Goal: Transaction & Acquisition: Purchase product/service

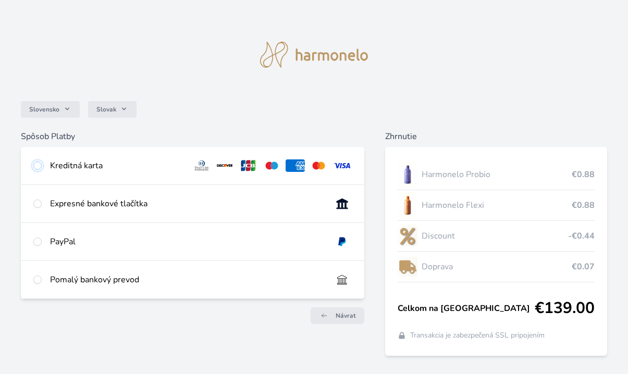
click at [35, 165] on input "radio" at bounding box center [37, 165] width 8 height 8
radio input "true"
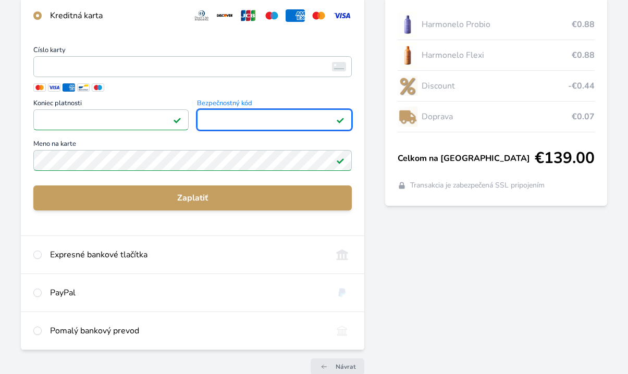
scroll to position [156, 0]
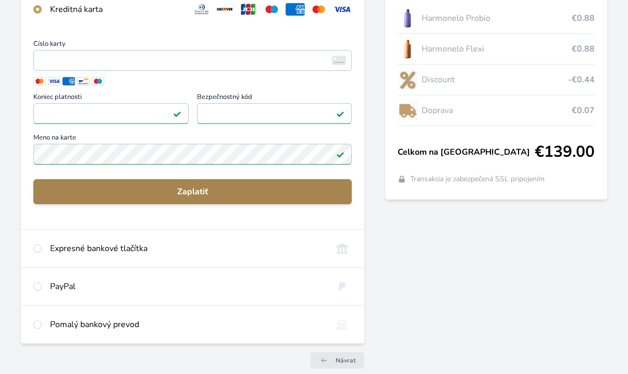
click at [192, 191] on span "Zaplatiť" at bounding box center [193, 191] width 302 height 12
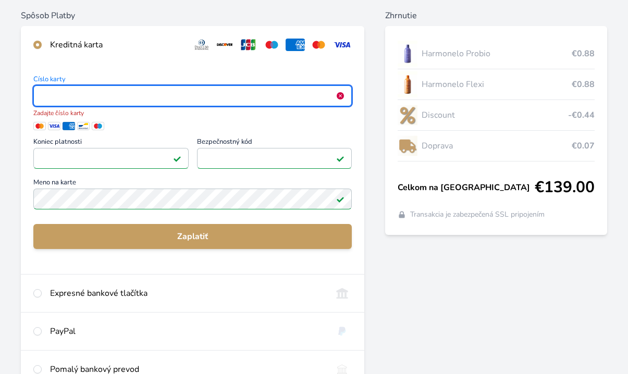
scroll to position [0, 0]
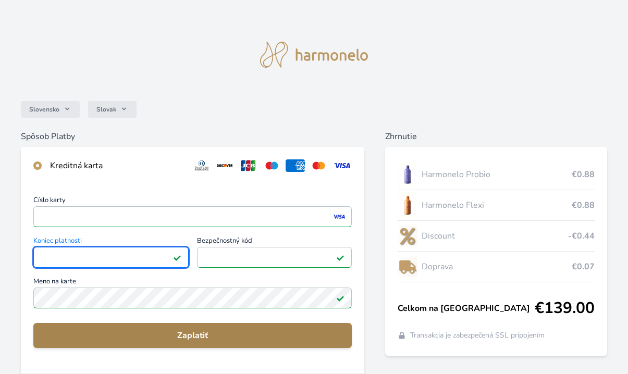
click at [189, 329] on button "Zaplatiť" at bounding box center [192, 335] width 318 height 25
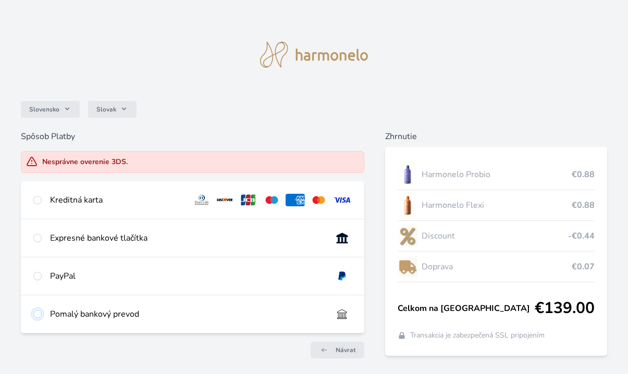
click at [37, 314] on input "radio" at bounding box center [37, 314] width 8 height 8
radio input "true"
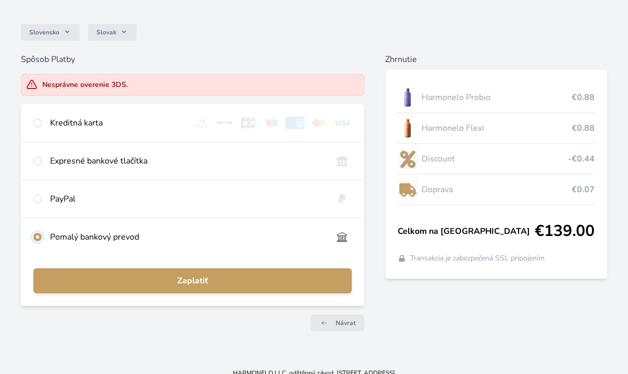
scroll to position [89, 0]
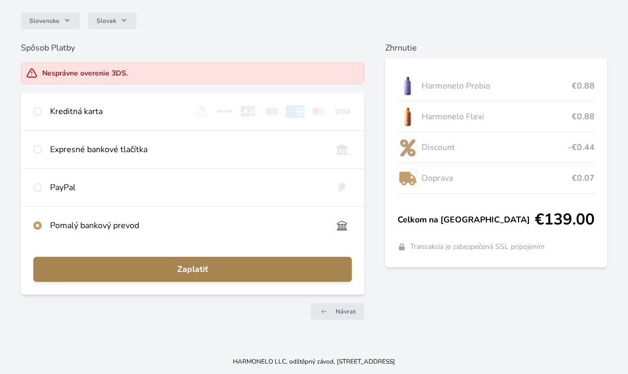
click at [172, 265] on span "Zaplatiť" at bounding box center [193, 269] width 302 height 12
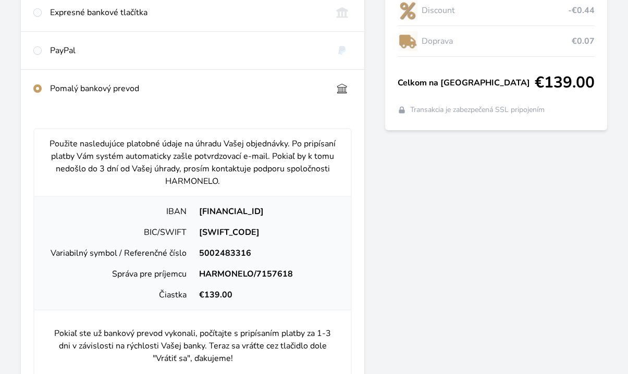
scroll to position [245, 0]
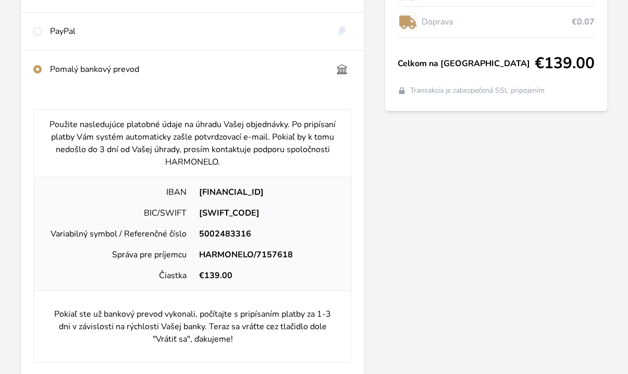
drag, startPoint x: 172, startPoint y: 190, endPoint x: 288, endPoint y: 195, distance: 115.7
click at [288, 195] on div "IBAN [FINANCIAL_ID]" at bounding box center [193, 192] width 308 height 21
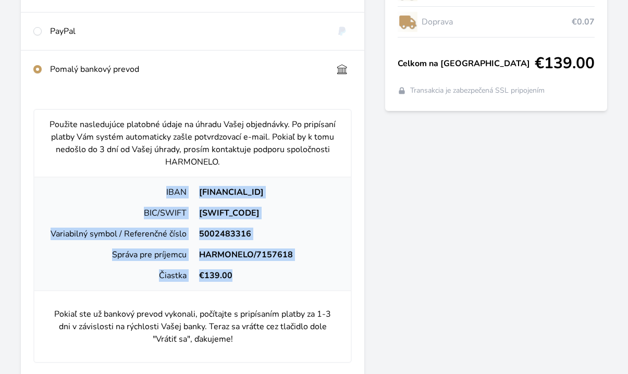
drag, startPoint x: 166, startPoint y: 191, endPoint x: 303, endPoint y: 280, distance: 163.4
click at [303, 280] on div "IBAN [FINANCIAL_ID] BIC/SWIFT [SWIFT_CODE] Variabilný symbol / Referenčné číslo…" at bounding box center [192, 234] width 316 height 115
copy div "IBAN [FINANCIAL_ID] BIC/SWIFT [SWIFT_CODE] Variabilný symbol / Referenčné číslo…"
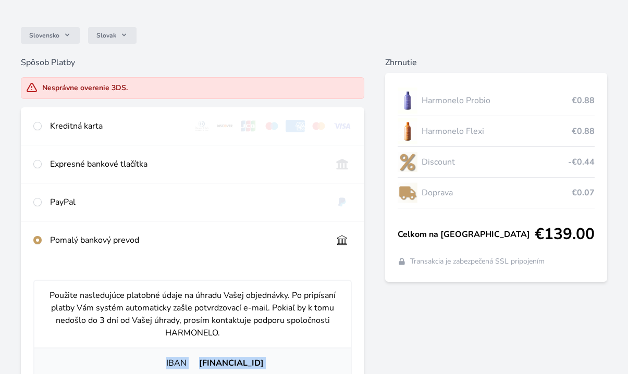
scroll to position [230, 0]
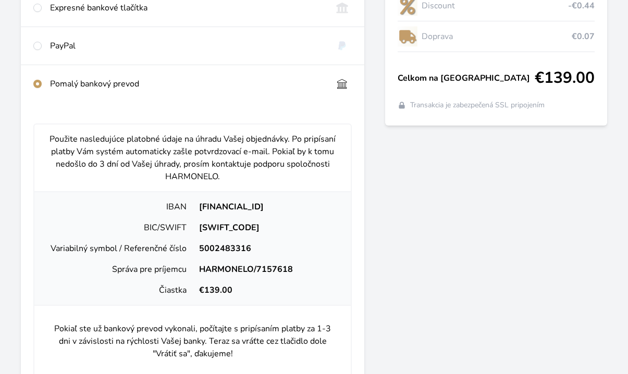
click at [335, 174] on p "Použite nasledujúce platobné údaje na úhradu Vašej objednávky. Po pripísaní pla…" at bounding box center [192, 158] width 299 height 50
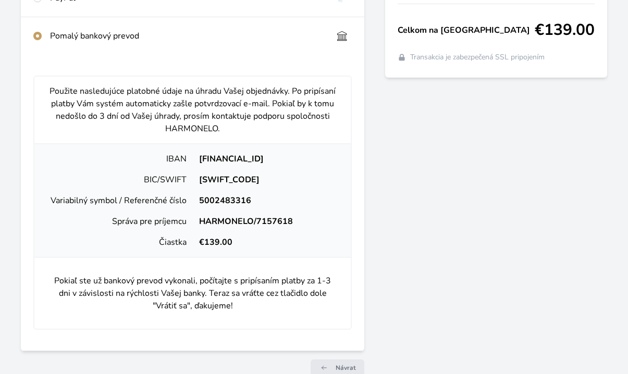
scroll to position [334, 0]
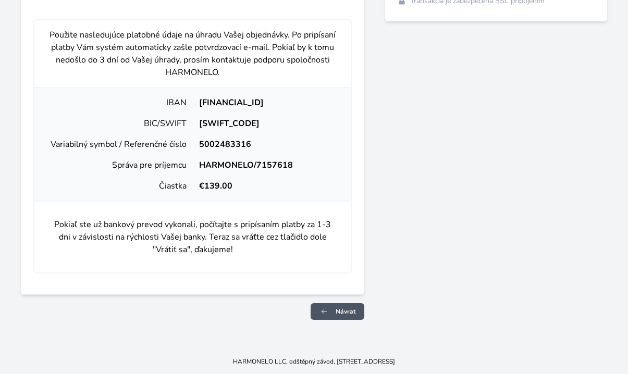
click at [343, 306] on link "Návrat" at bounding box center [337, 311] width 54 height 17
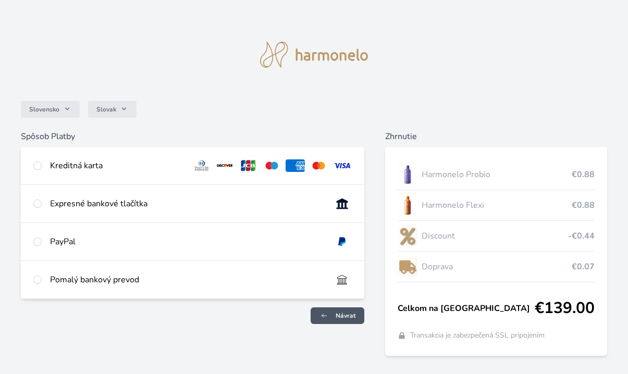
click at [343, 315] on span "Návrat" at bounding box center [345, 315] width 20 height 8
